Goal: Ask a question

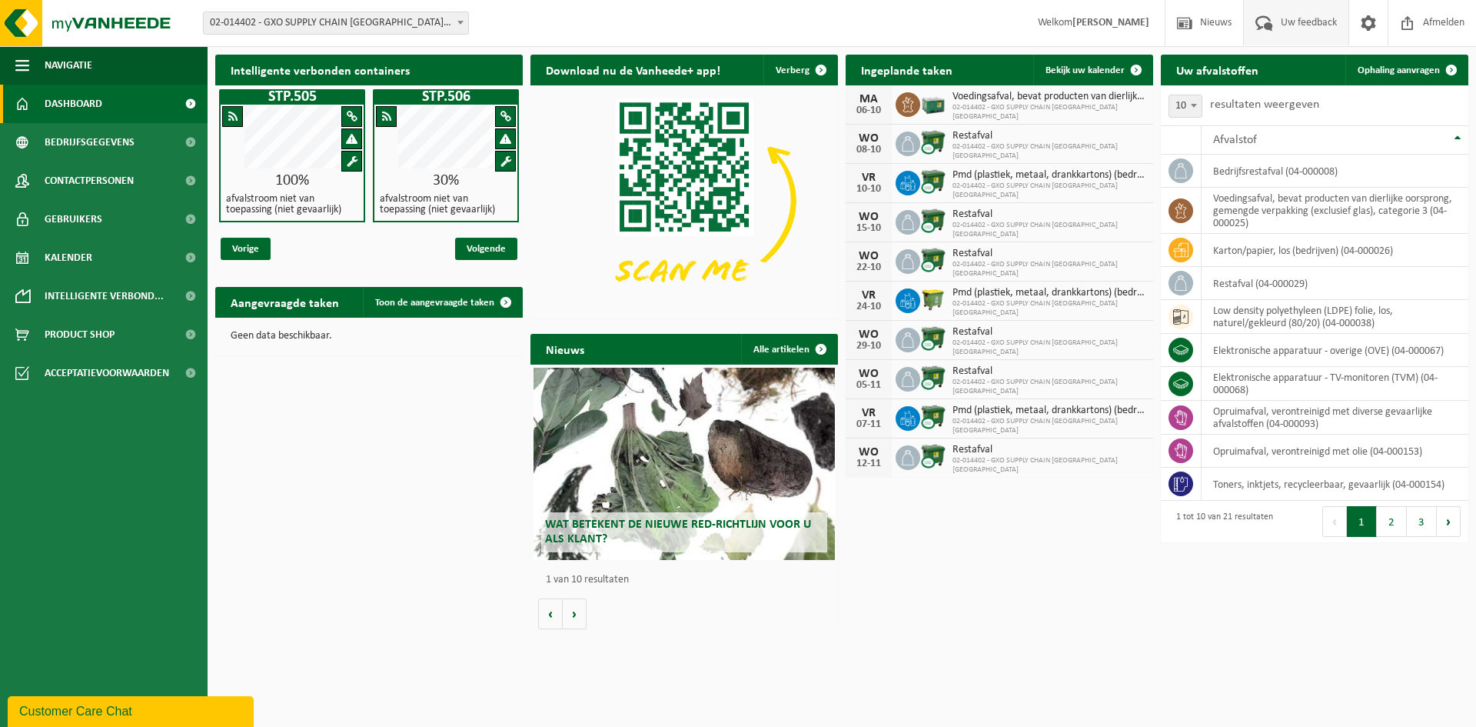
click at [1184, 25] on span "Uw feedback" at bounding box center [1309, 22] width 64 height 45
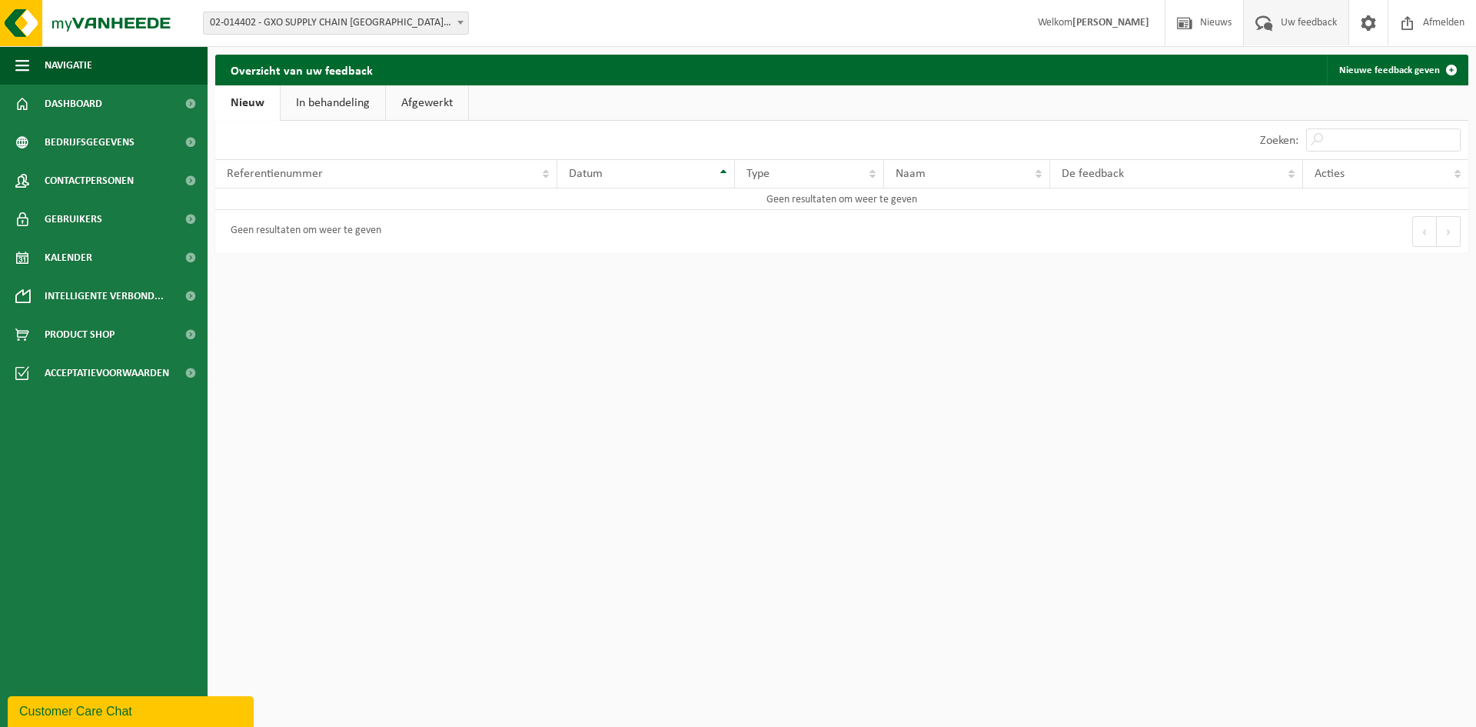
click at [335, 103] on link "In behandeling" at bounding box center [333, 102] width 105 height 35
click at [408, 103] on link "Afgewerkt" at bounding box center [429, 102] width 82 height 35
click at [266, 104] on link "Nieuw" at bounding box center [246, 102] width 62 height 35
click at [81, 709] on div "Customer Care Chat" at bounding box center [130, 711] width 223 height 18
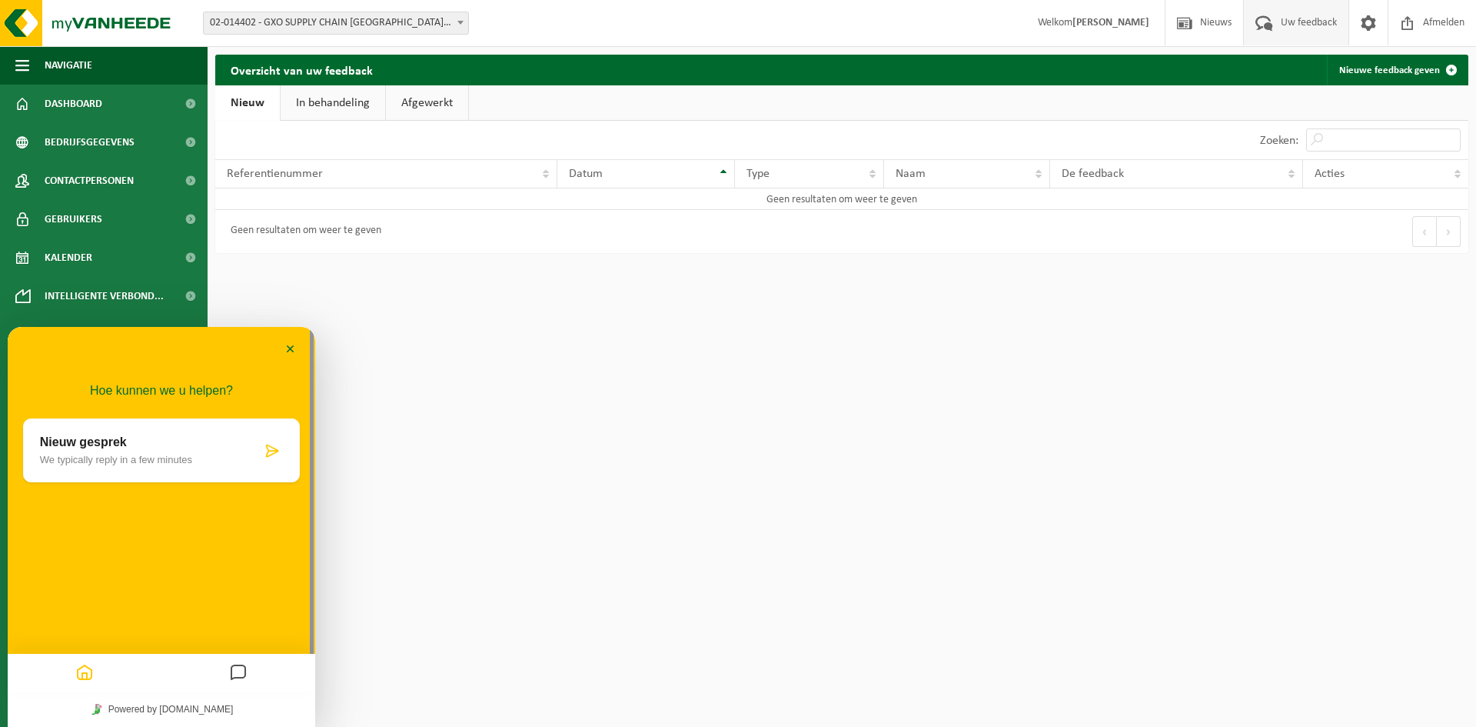
click at [131, 460] on p "We typically reply in a few minutes" at bounding box center [150, 460] width 221 height 12
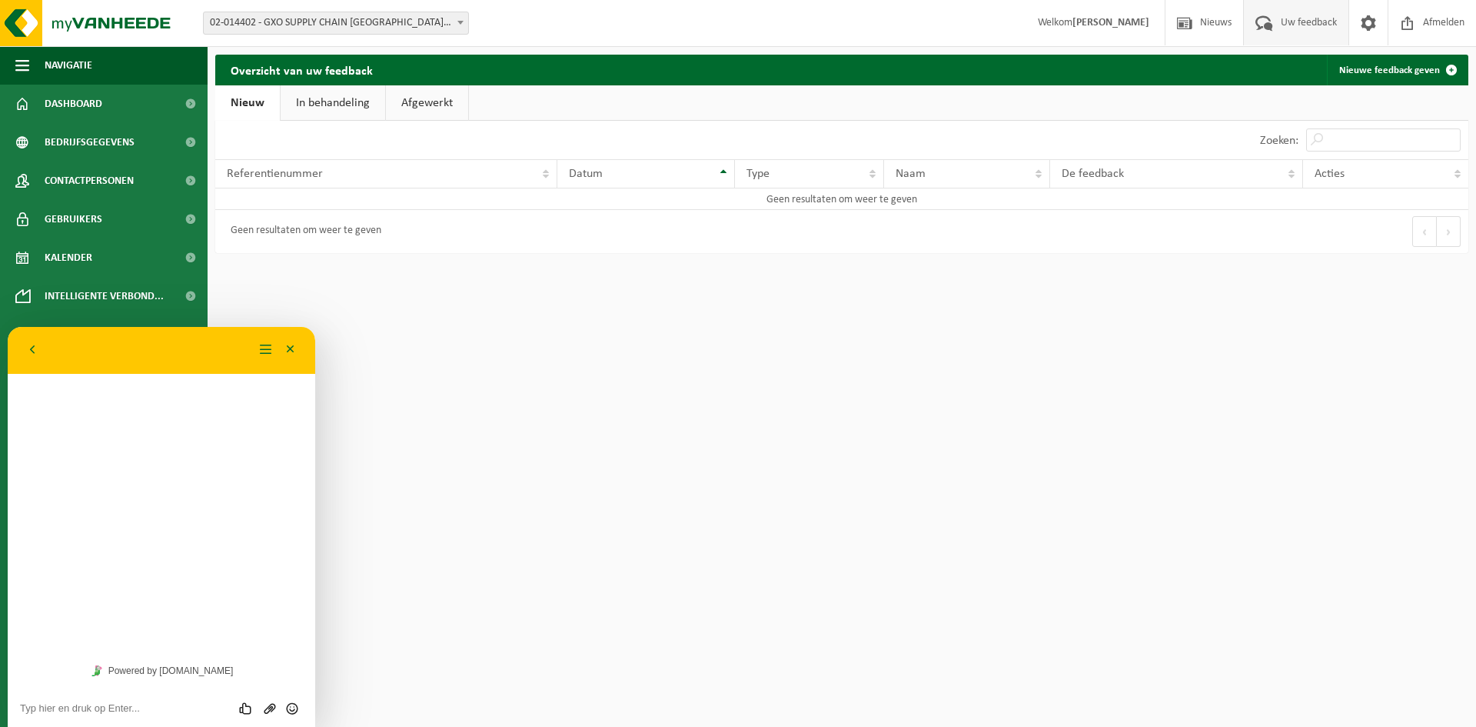
click at [129, 710] on textarea at bounding box center [161, 708] width 283 height 12
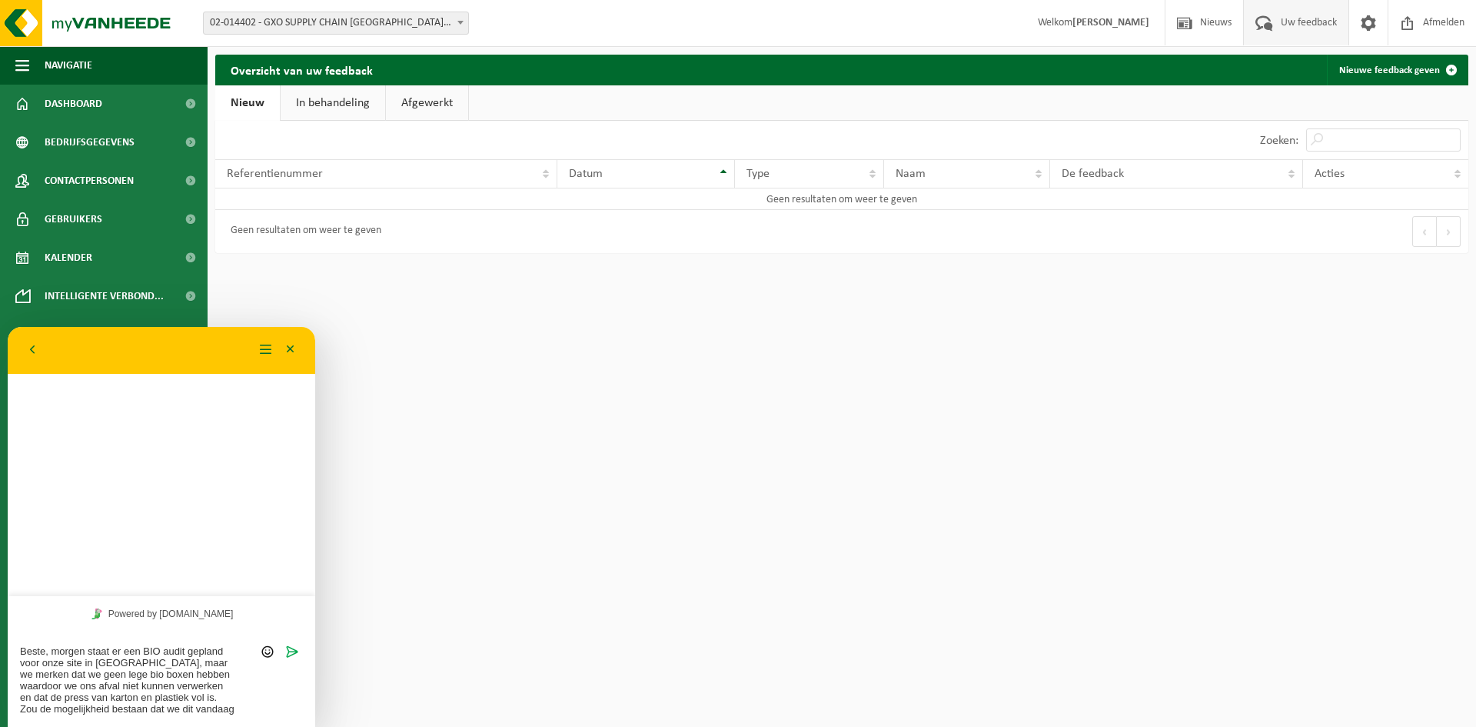
type textarea "Beste, morgen staat er een BIO audit gepland voor onze site in [GEOGRAPHIC_DATA…"
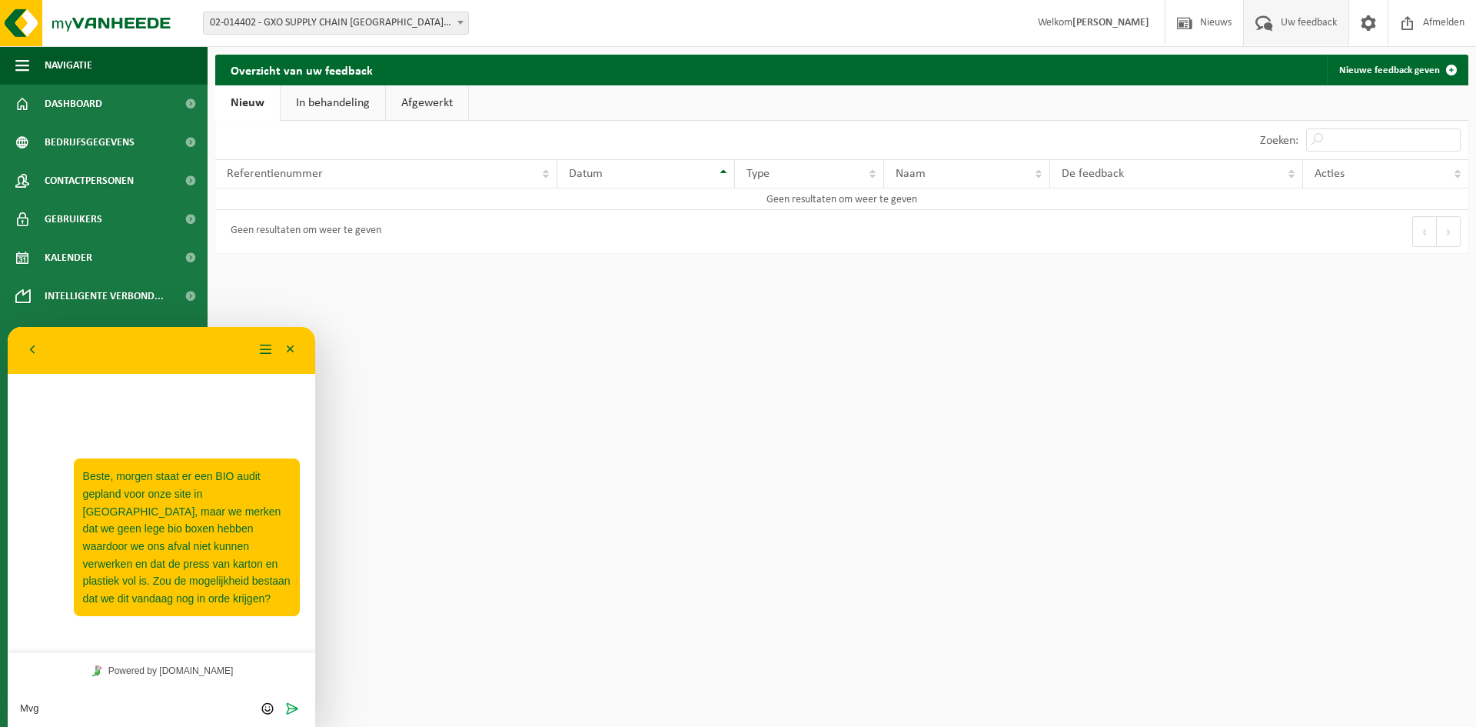
type textarea "Mvg,"
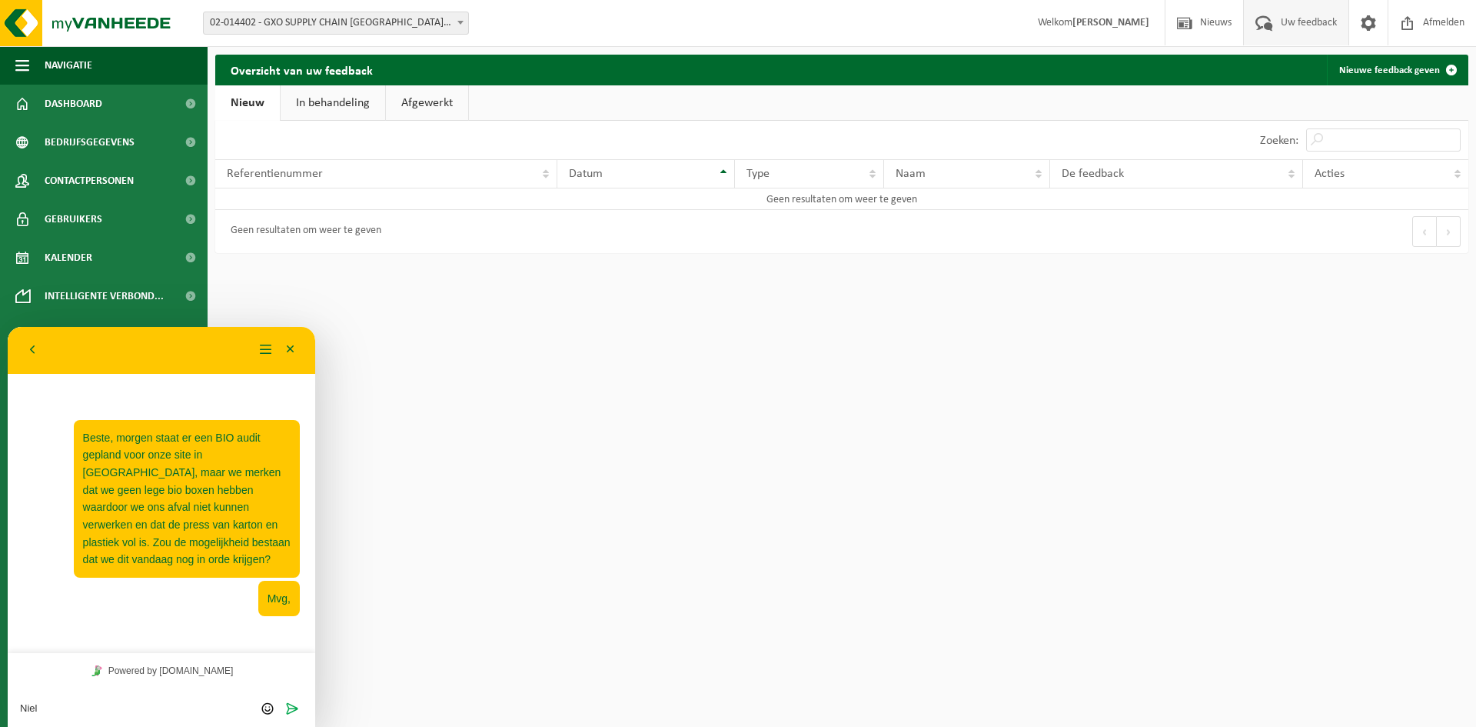
type textarea "[PERSON_NAME]"
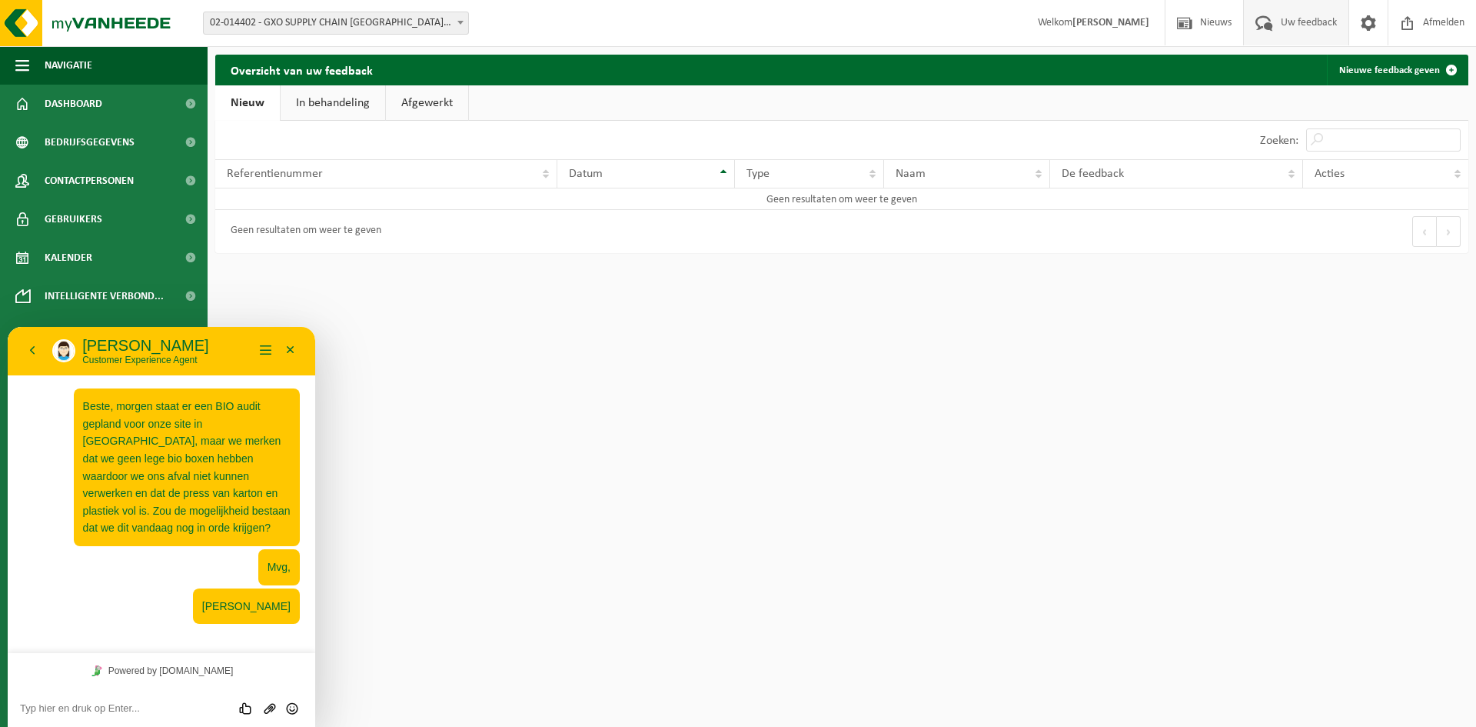
click at [700, 306] on html "Vestiging: 02-014402 - GXO SUPPLY CHAIN BELGIUM NV - ZELLIK 02-014402 - GXO SUP…" at bounding box center [738, 363] width 1476 height 727
click at [36, 348] on button "Terug" at bounding box center [32, 350] width 25 height 23
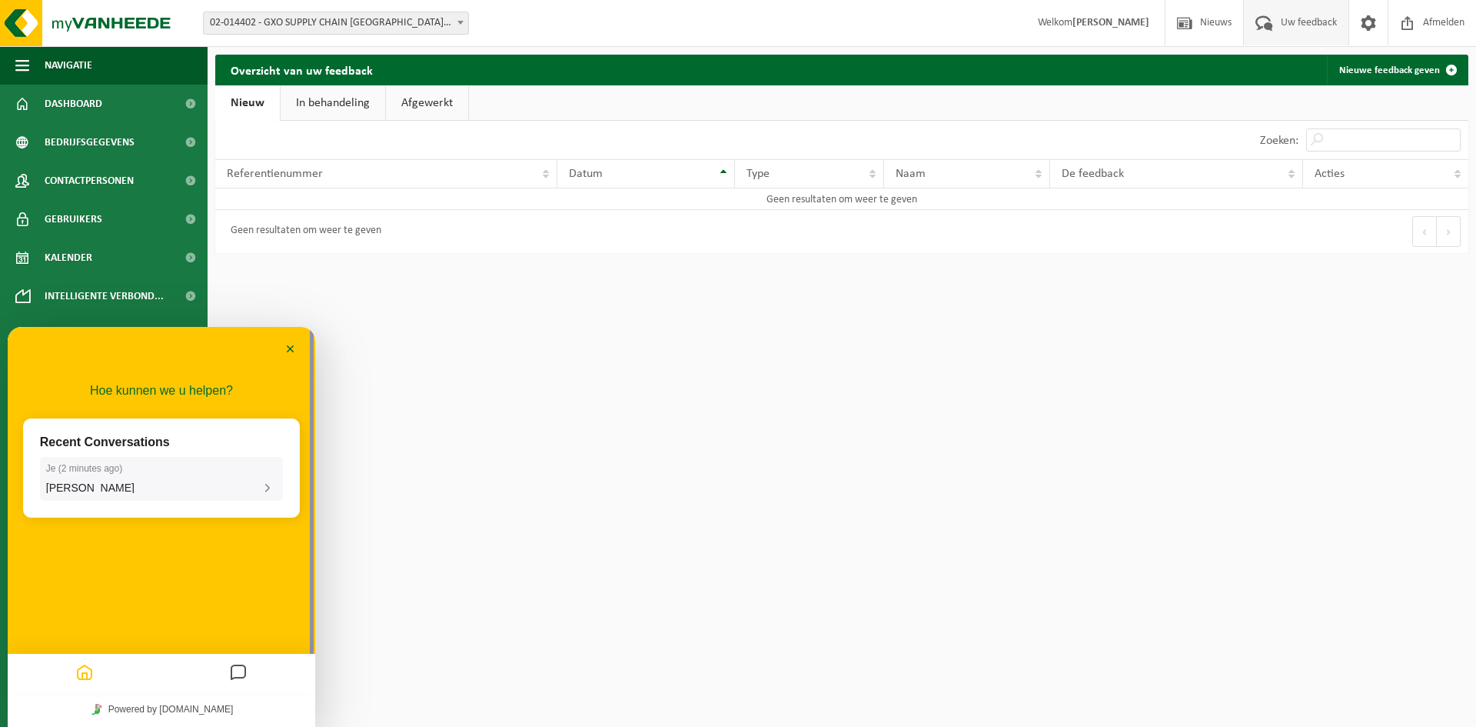
click at [64, 490] on span "[PERSON_NAME]" at bounding box center [90, 487] width 88 height 12
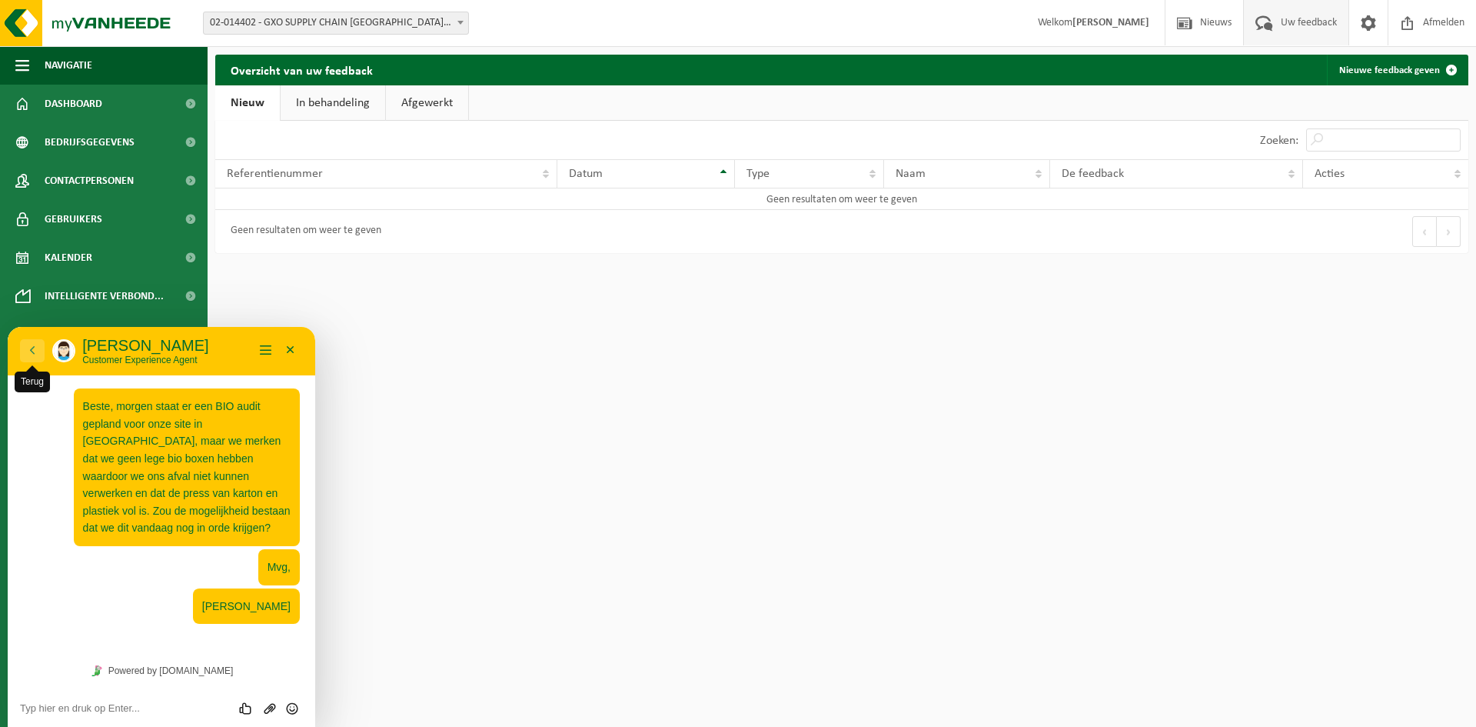
click at [36, 360] on span "Terug" at bounding box center [32, 365] width 12 height 12
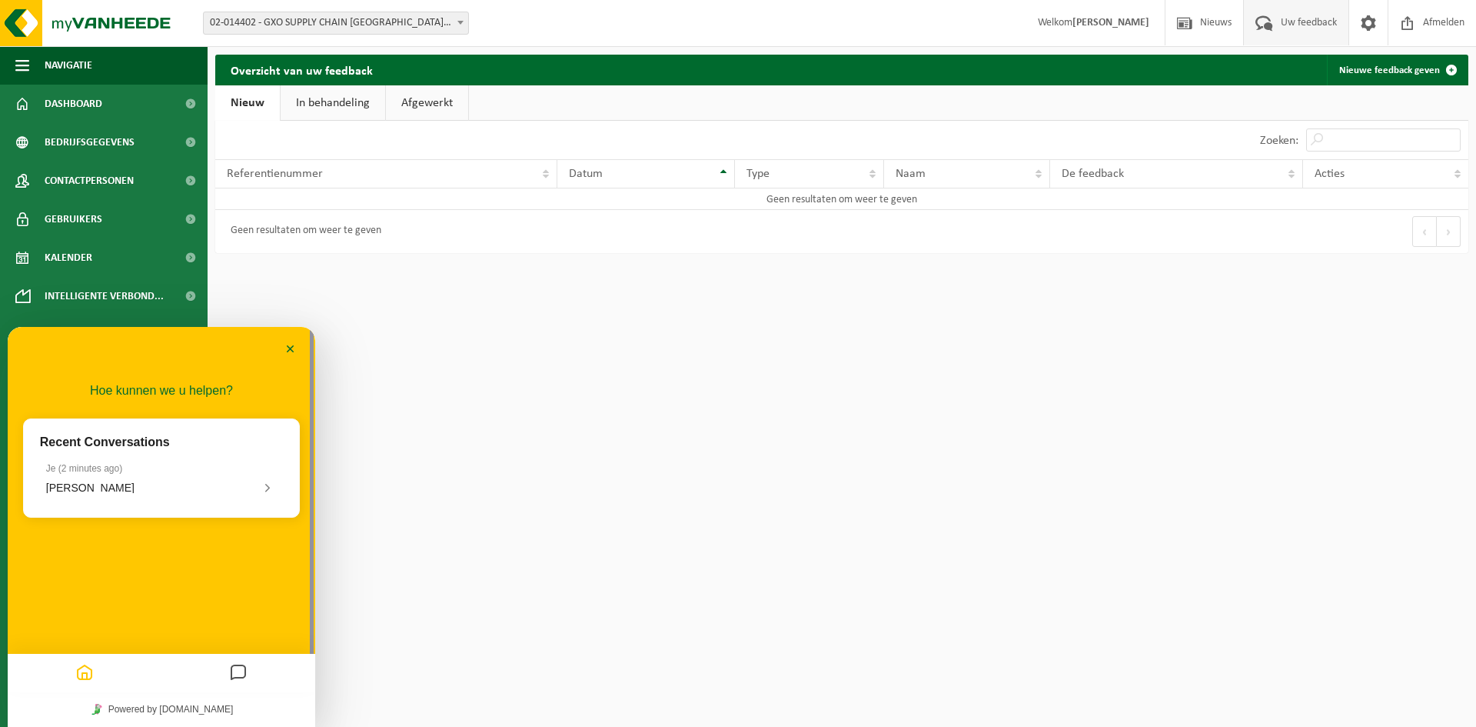
click at [445, 383] on html "Vestiging: 02-014402 - GXO SUPPLY CHAIN BELGIUM NV - ZELLIK 02-014402 - GXO SUP…" at bounding box center [738, 363] width 1476 height 727
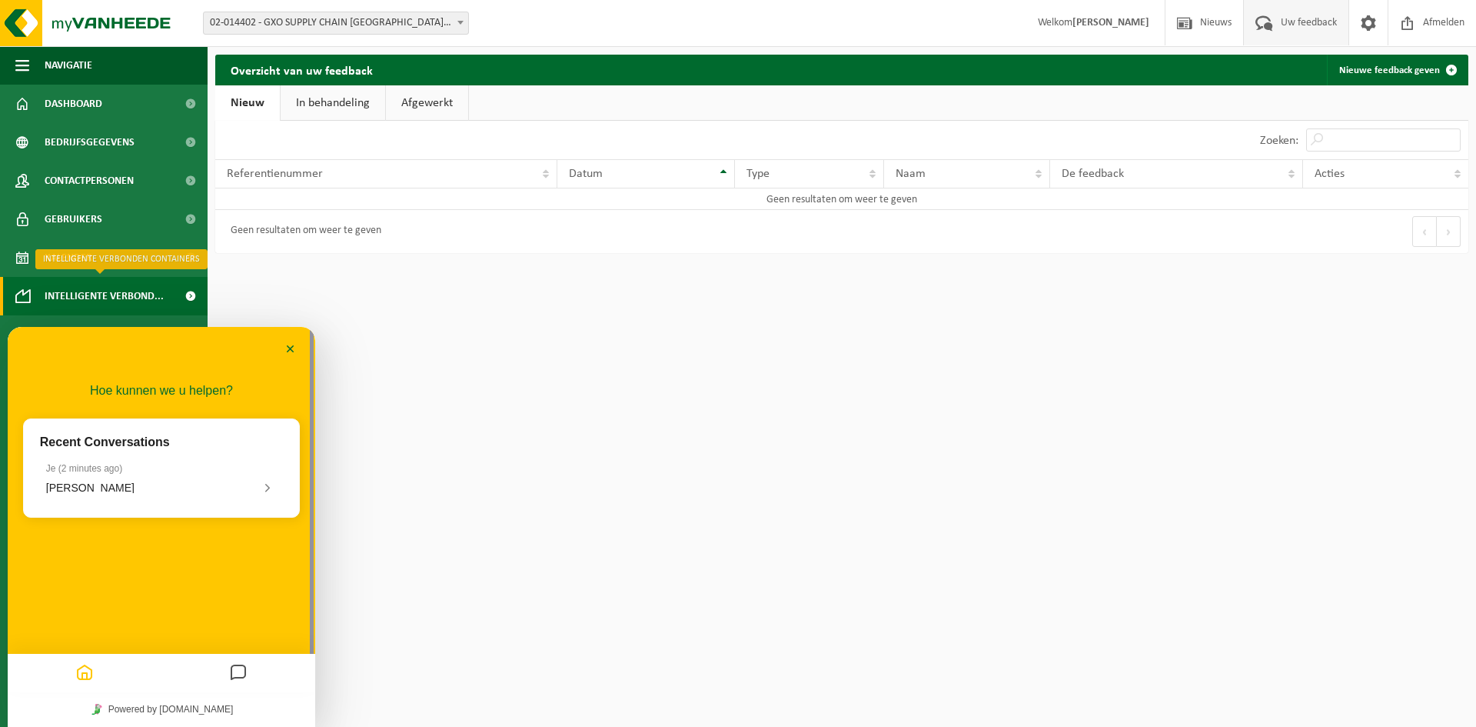
click at [115, 290] on span "Intelligente verbond..." at bounding box center [104, 296] width 119 height 38
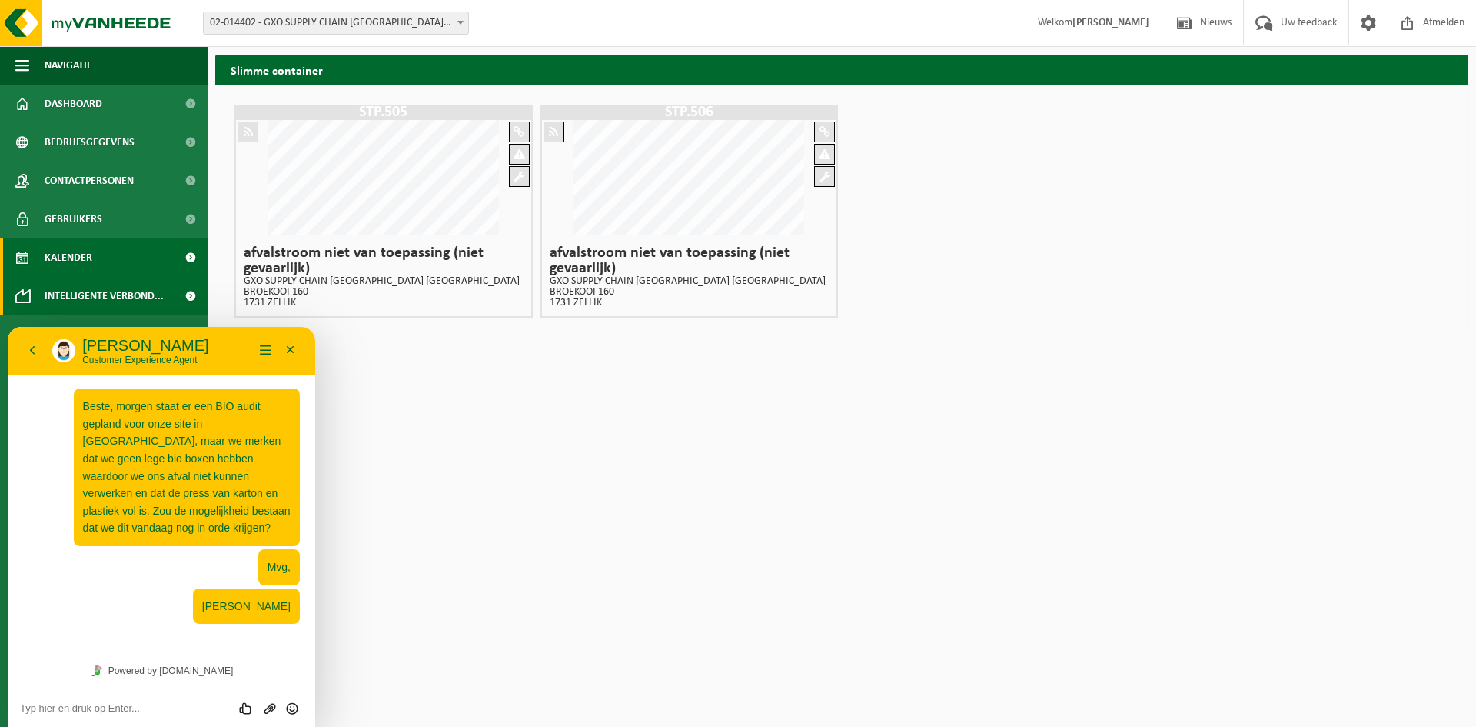
click at [120, 261] on link "Kalender" at bounding box center [104, 257] width 208 height 38
click at [655, 497] on html "Vestiging: 02-014402 - GXO SUPPLY CHAIN BELGIUM NV - ZELLIK 02-014402 - GXO SUP…" at bounding box center [738, 363] width 1476 height 727
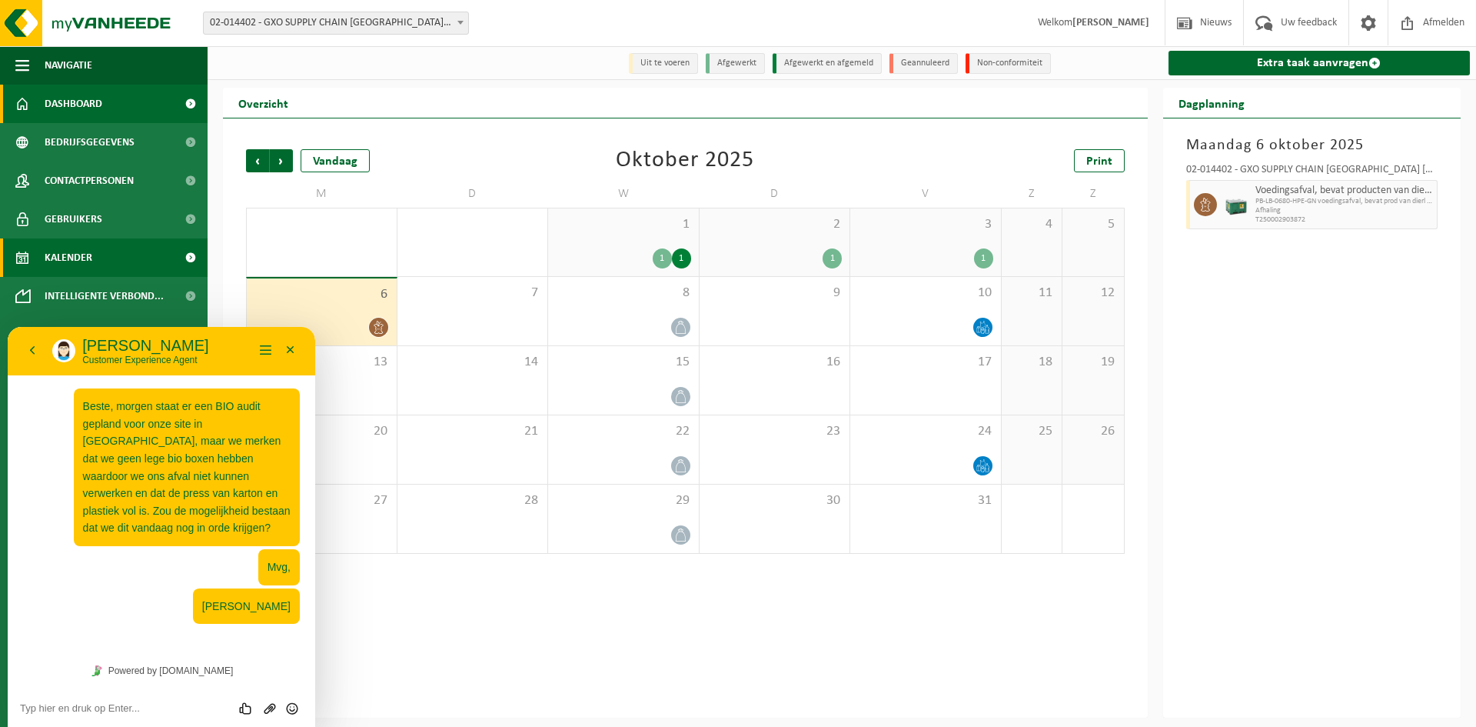
click at [85, 95] on span "Dashboard" at bounding box center [74, 104] width 58 height 38
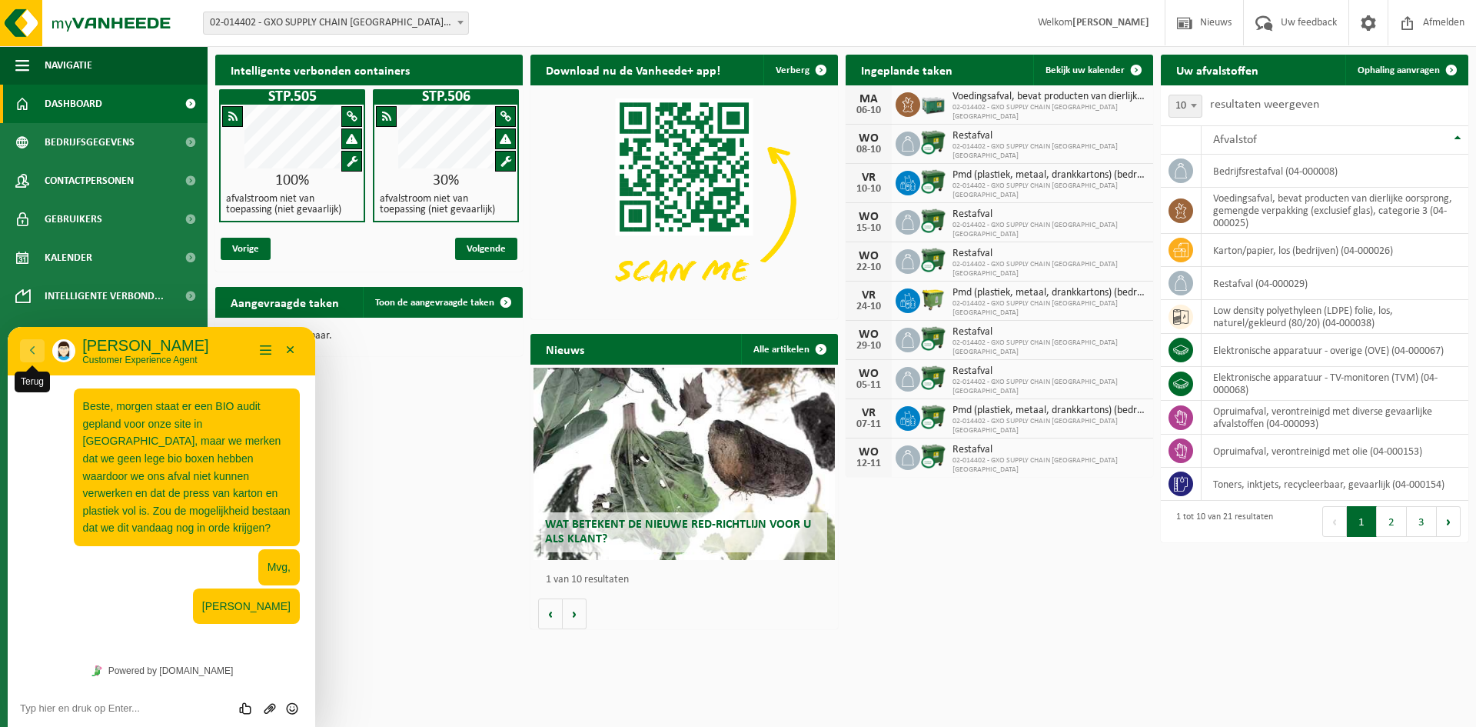
click at [35, 346] on button "Terug" at bounding box center [32, 350] width 25 height 23
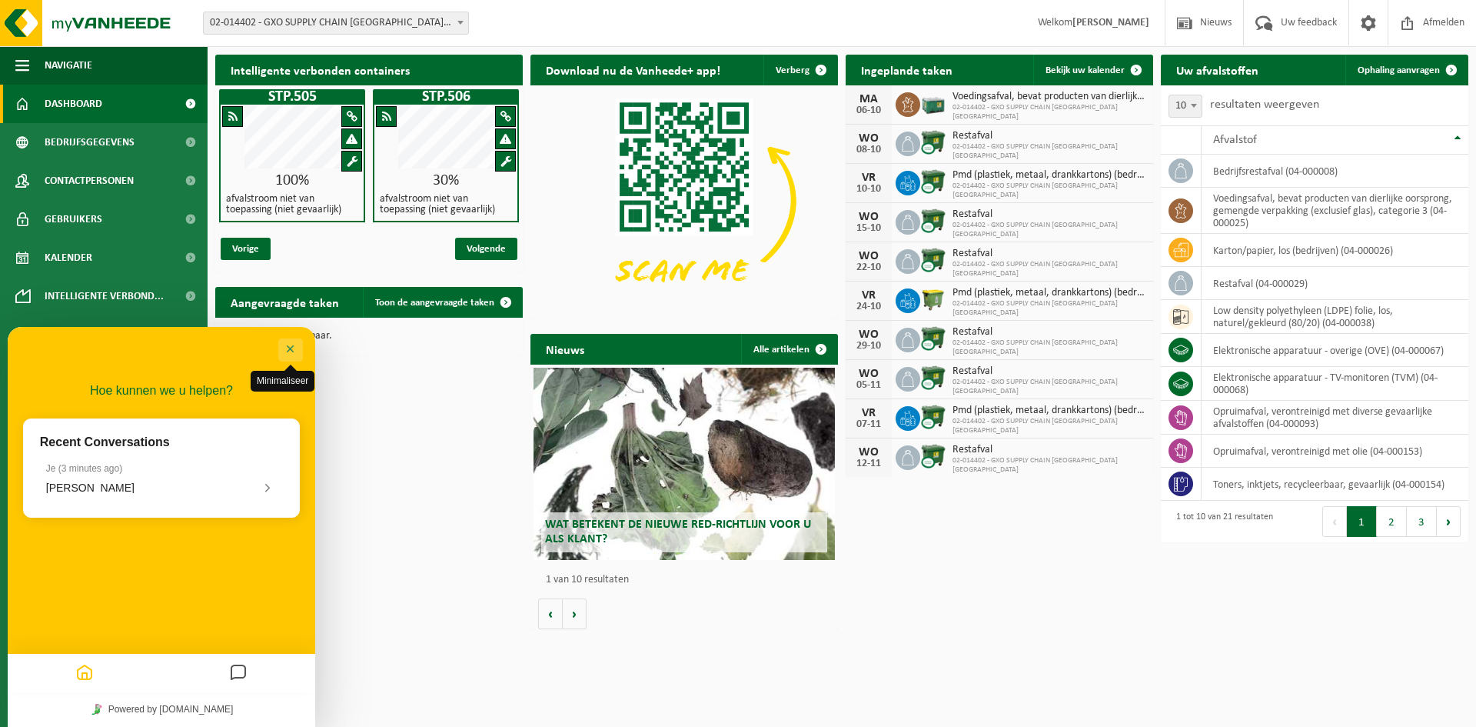
click at [289, 341] on button "Minimaliseer" at bounding box center [290, 349] width 25 height 23
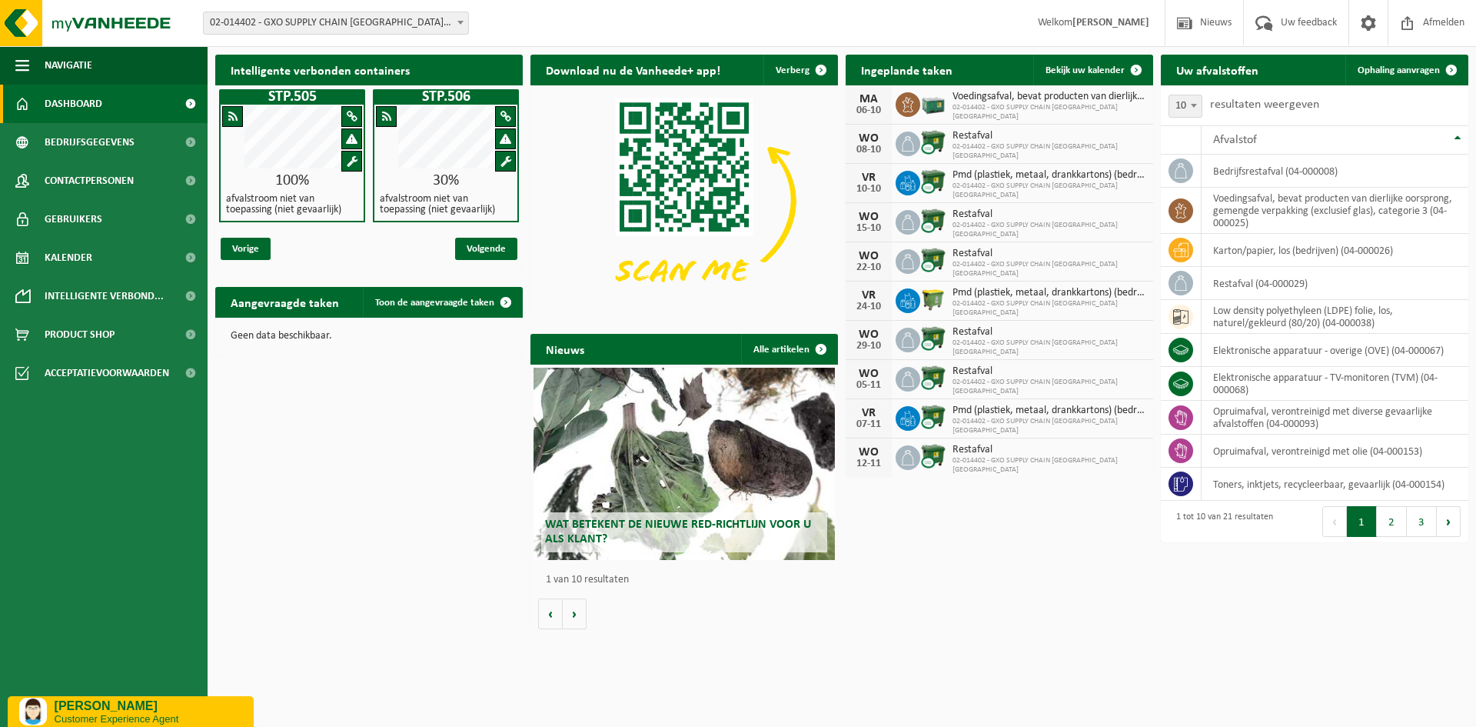
click at [158, 699] on p "[PERSON_NAME]" at bounding box center [149, 706] width 188 height 14
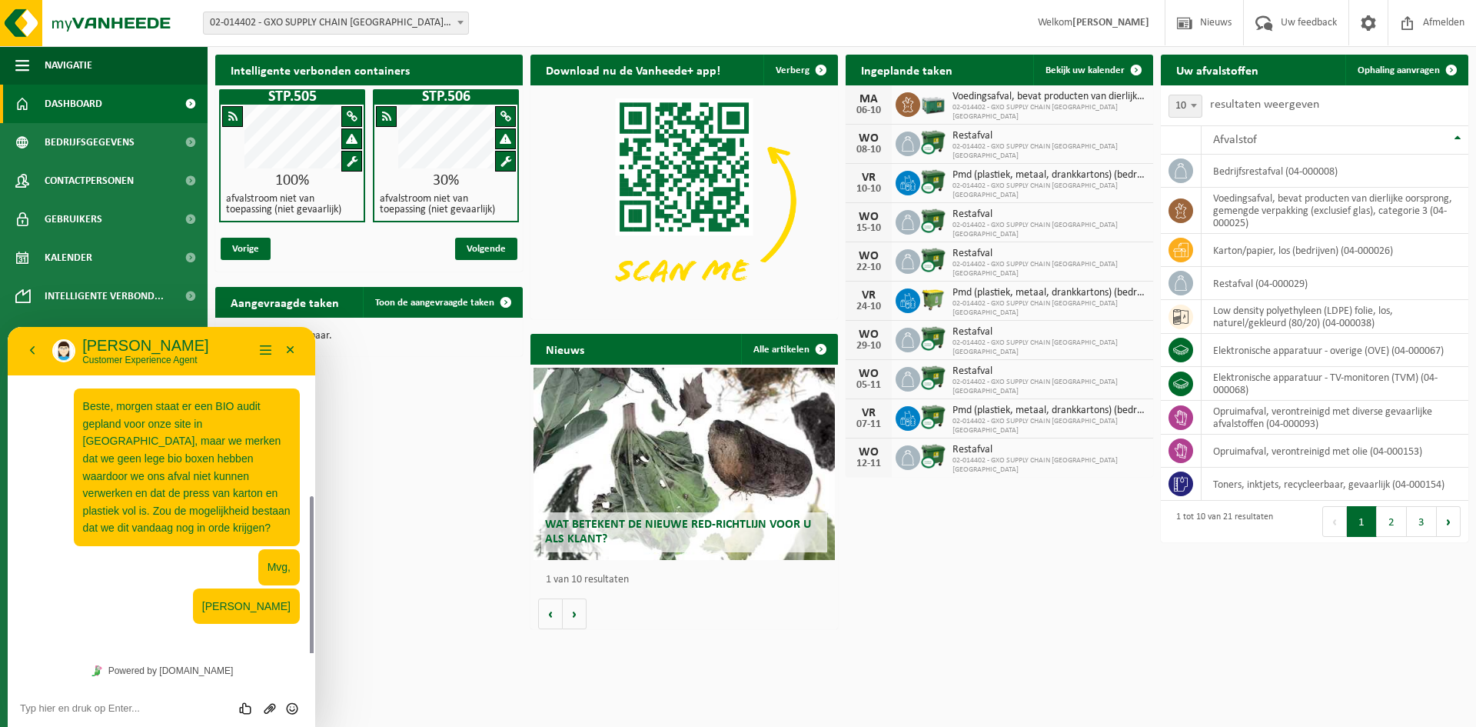
scroll to position [95, 0]
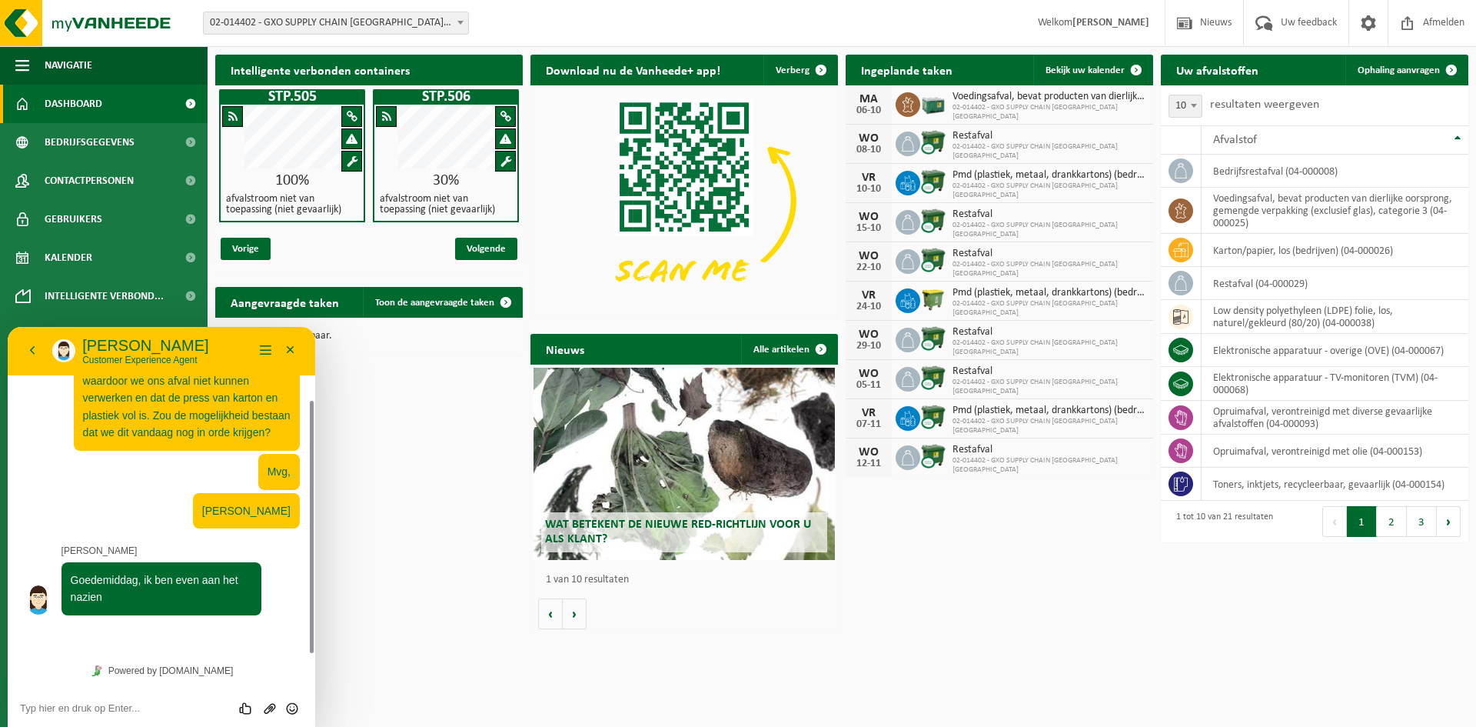
click at [165, 709] on textarea at bounding box center [161, 708] width 283 height 12
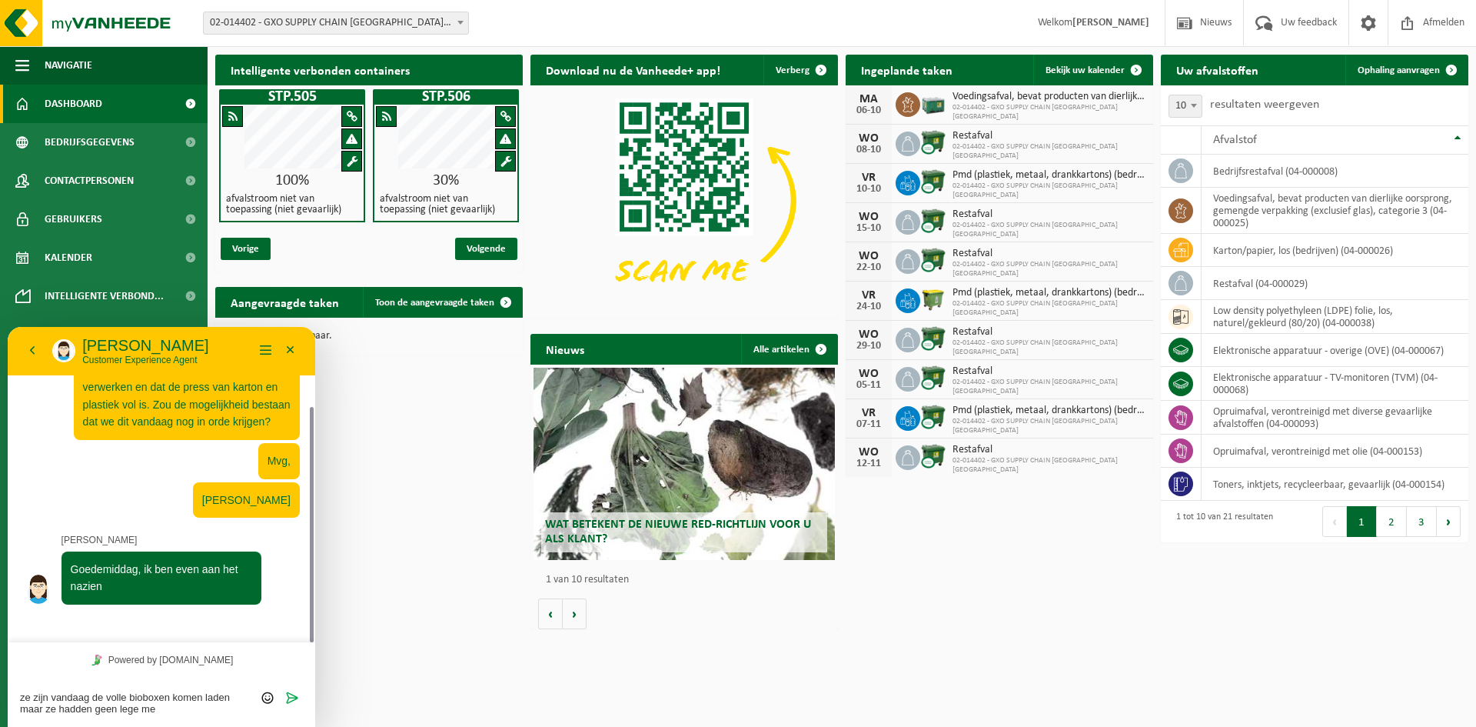
type textarea "ze zijn vandaag de volle bioboxen komen laden maar ze hadden geen lege mee"
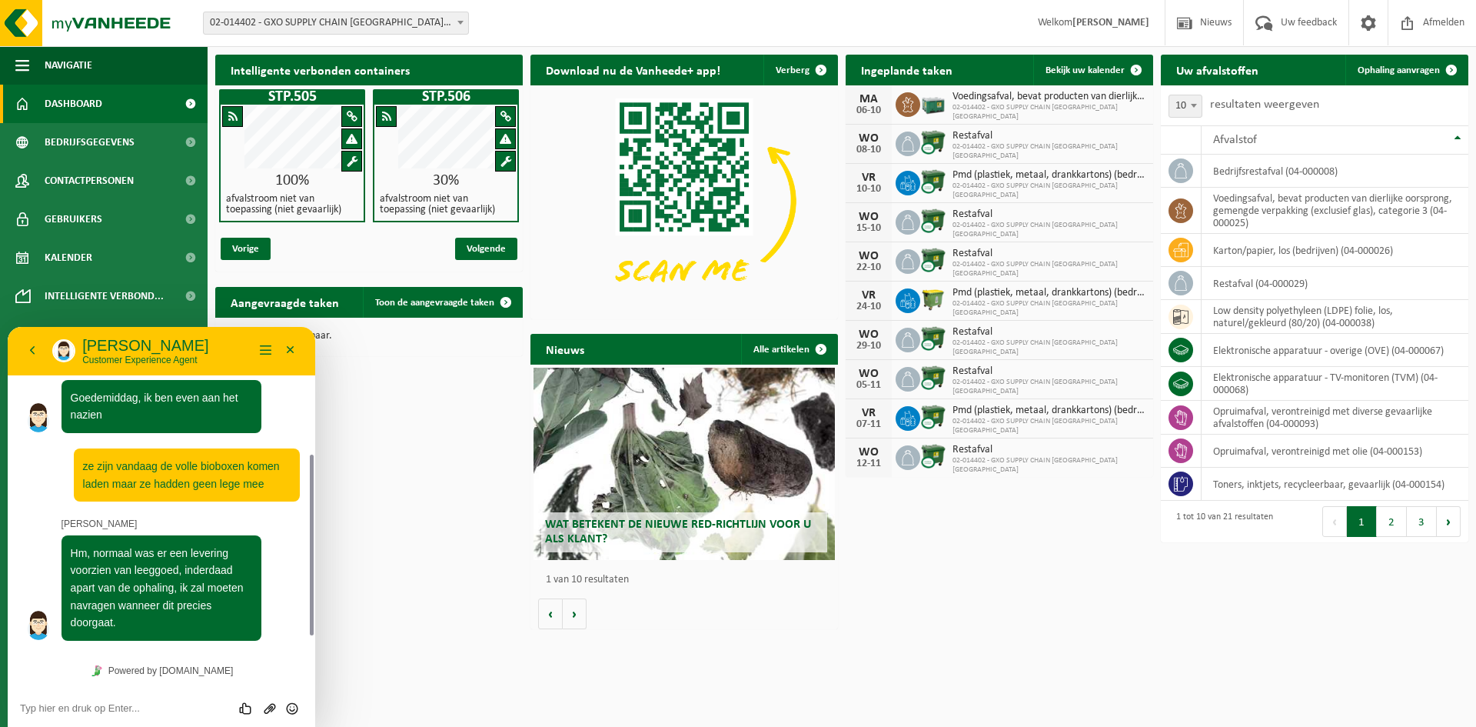
scroll to position [260, 0]
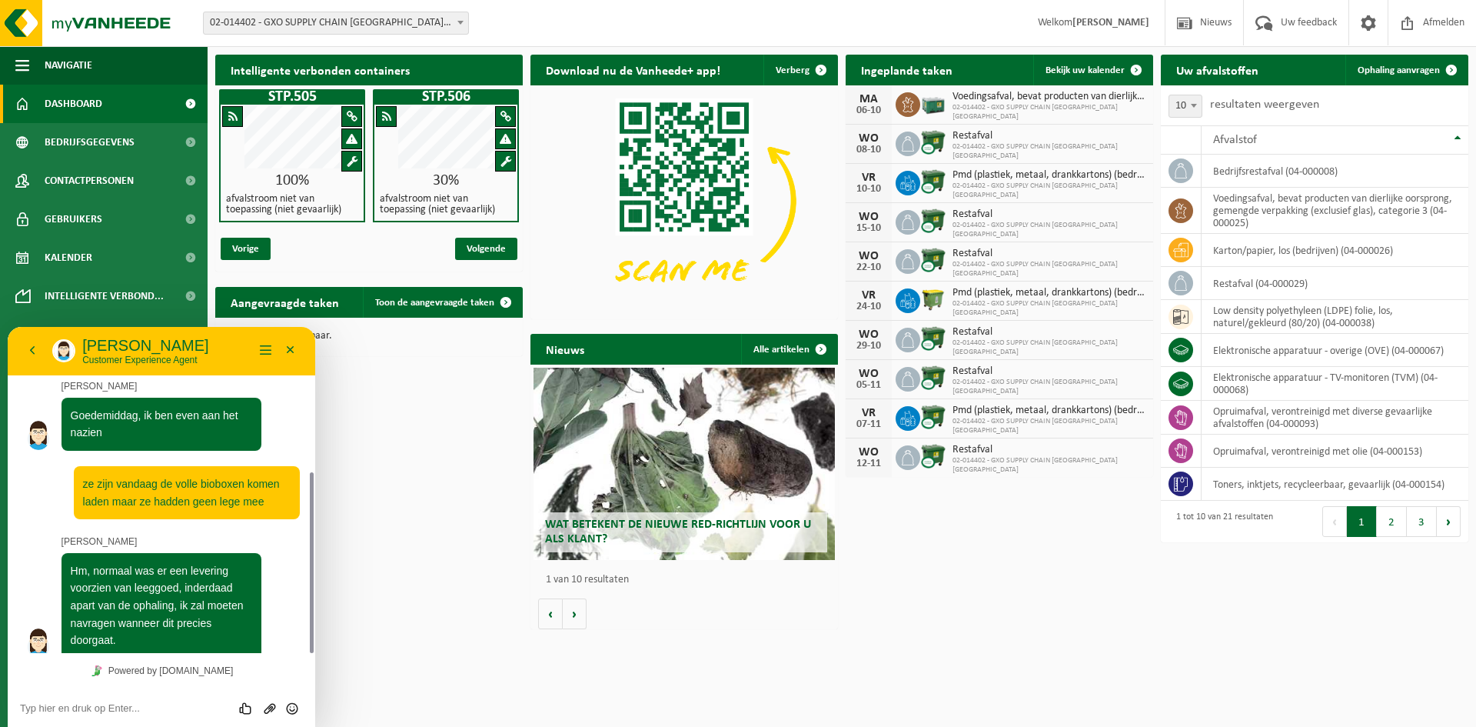
click at [135, 716] on div "Beoordeel deze chat Upload bestand Emoji invoeren" at bounding box center [162, 707] width 308 height 38
click at [135, 703] on textarea at bounding box center [161, 708] width 283 height 12
type textarea "dank u, kan u mij dan op de hoogte houden aub?"
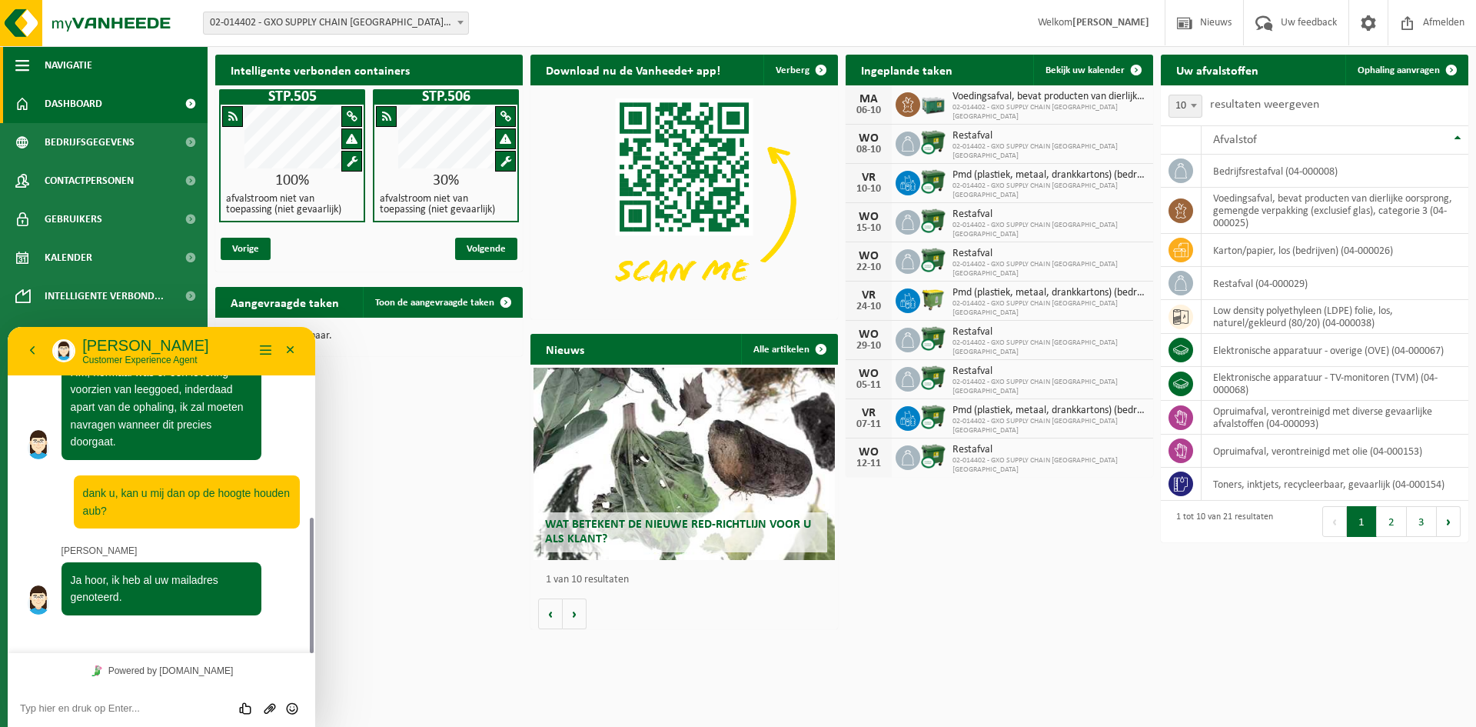
scroll to position [415, 0]
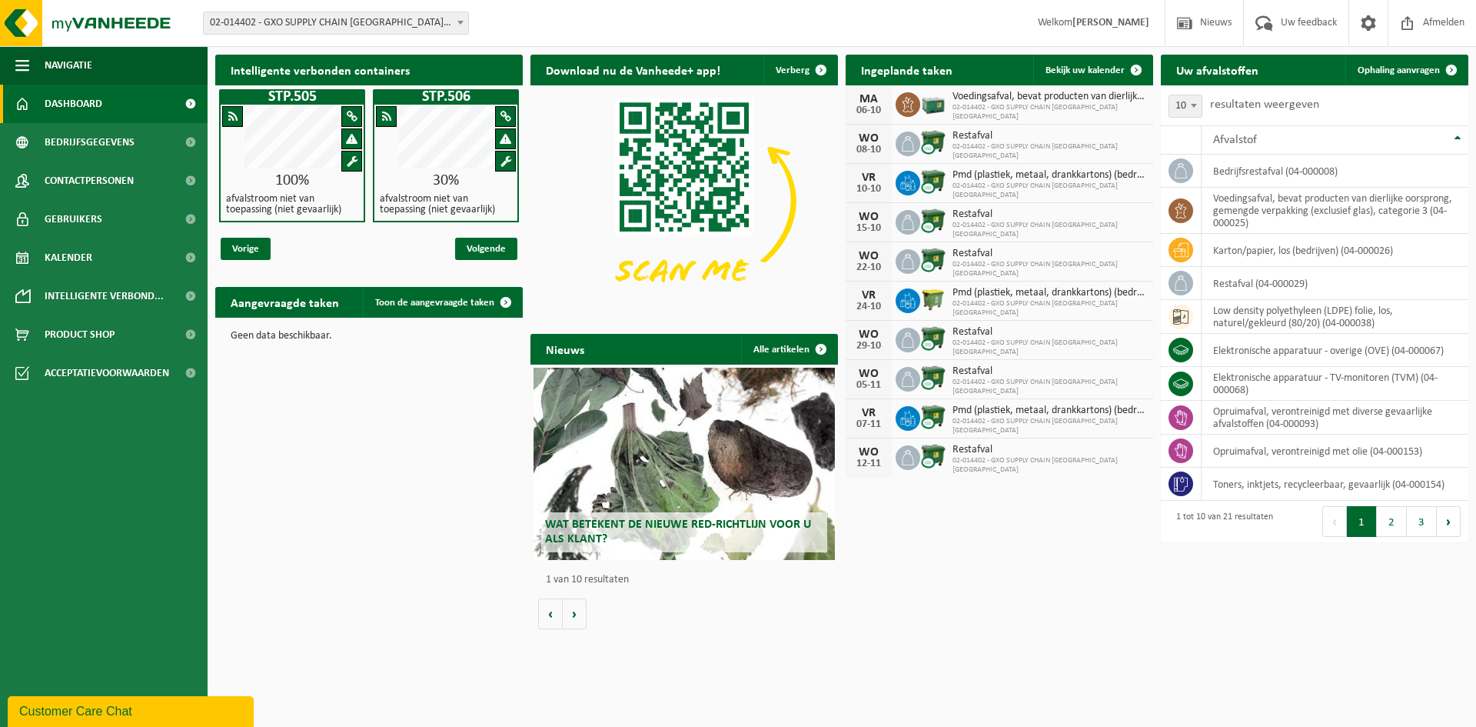
click at [121, 706] on div "Customer Care Chat" at bounding box center [130, 711] width 223 height 18
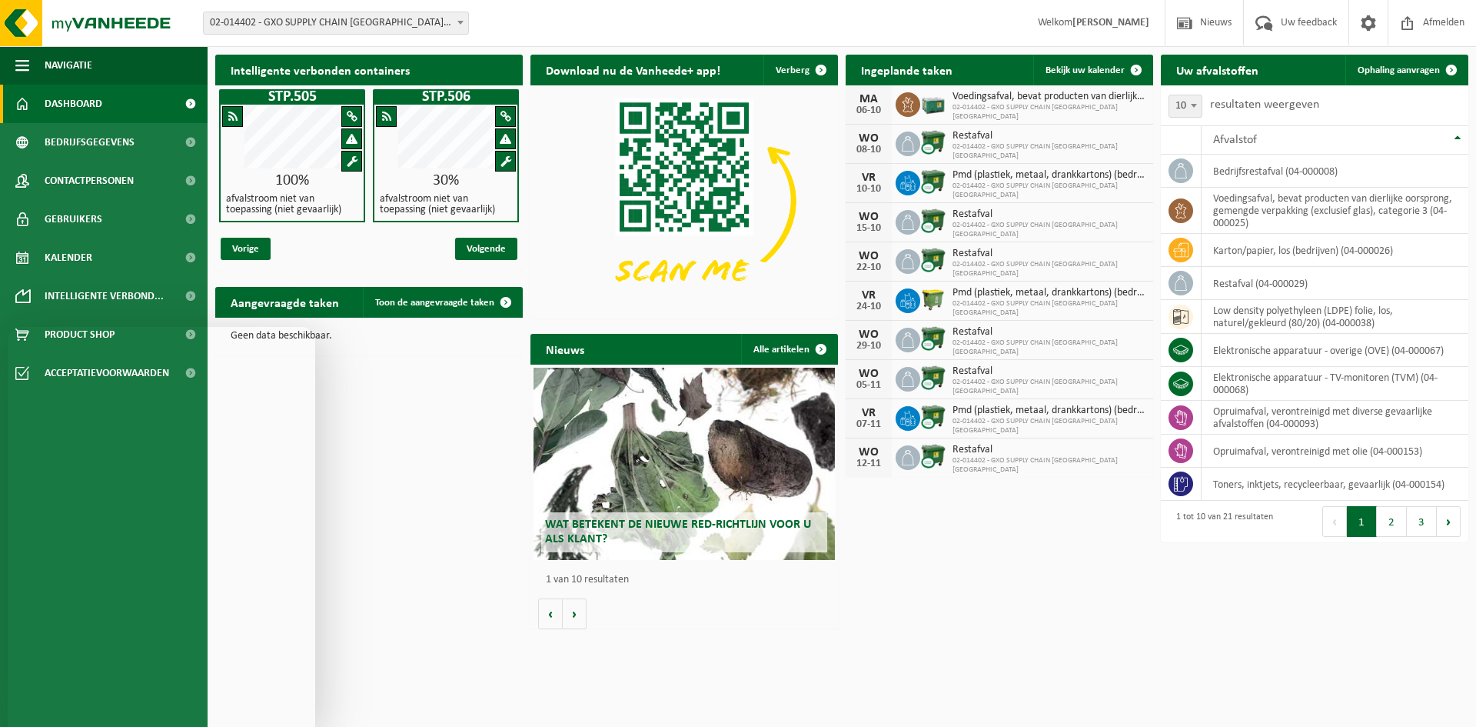
click at [402, 448] on div "Intelligente verbonden containers STP.505 100% afvalstroom niet van toepassing …" at bounding box center [841, 342] width 1261 height 590
click at [1440, 18] on span "Afmelden" at bounding box center [1443, 22] width 49 height 45
